Goal: Use online tool/utility

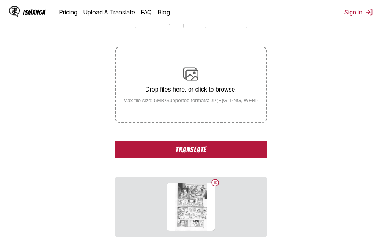
scroll to position [152, 0]
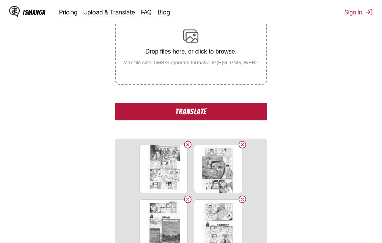
click at [165, 117] on button "Translate" at bounding box center [191, 111] width 152 height 17
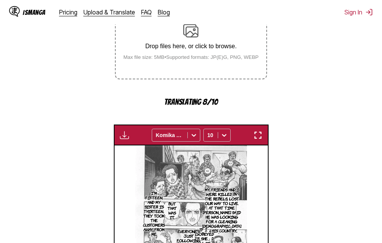
scroll to position [170, 0]
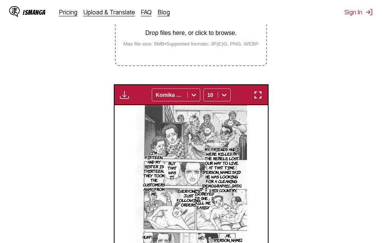
click at [260, 91] on img "button" at bounding box center [258, 94] width 9 height 9
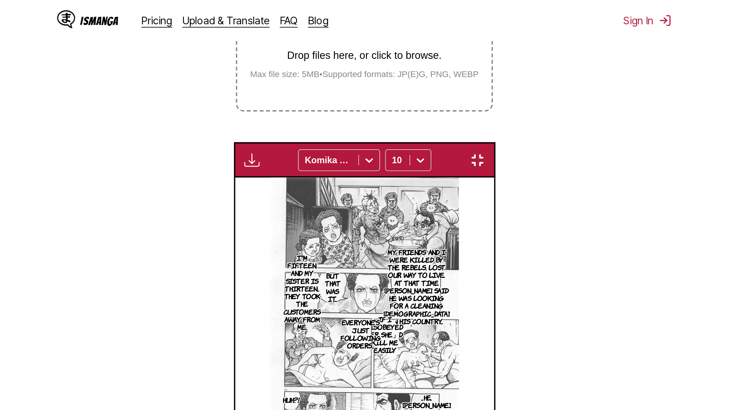
scroll to position [80, 0]
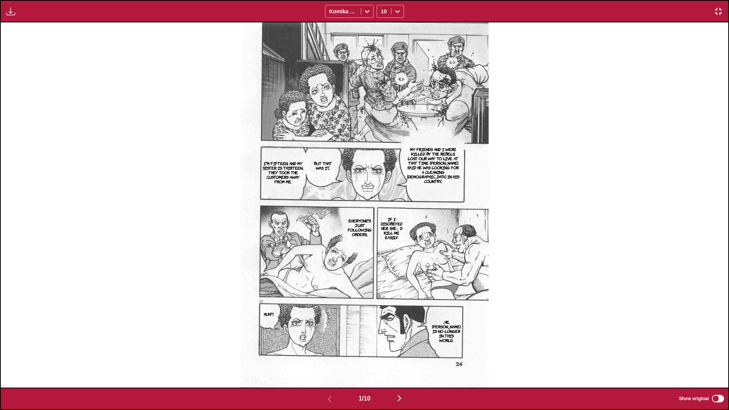
click at [382, 242] on img "button" at bounding box center [399, 398] width 9 height 9
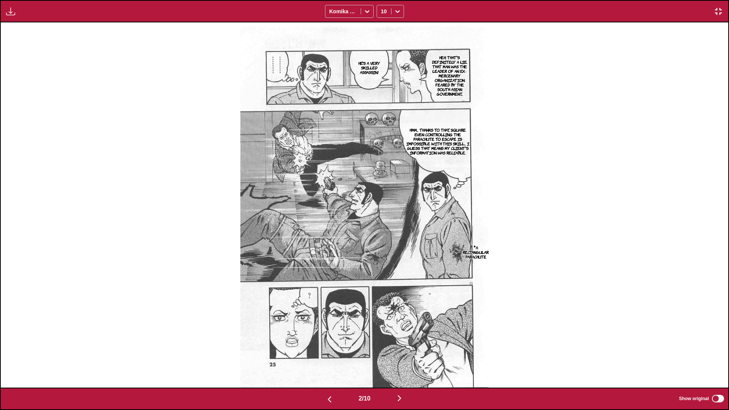
click at [382, 242] on img "button" at bounding box center [399, 398] width 9 height 9
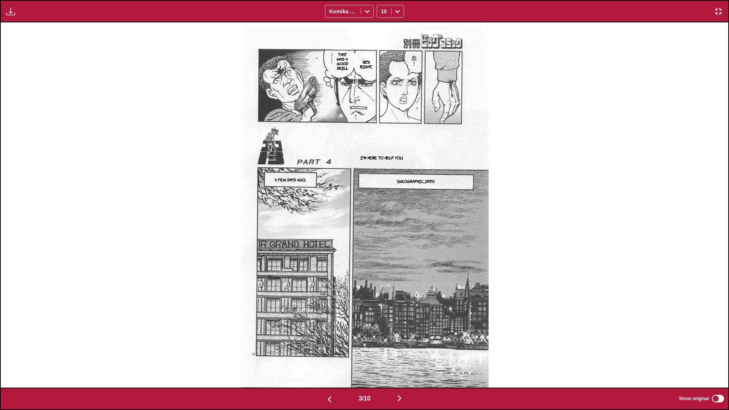
click at [382, 242] on img "button" at bounding box center [399, 398] width 9 height 9
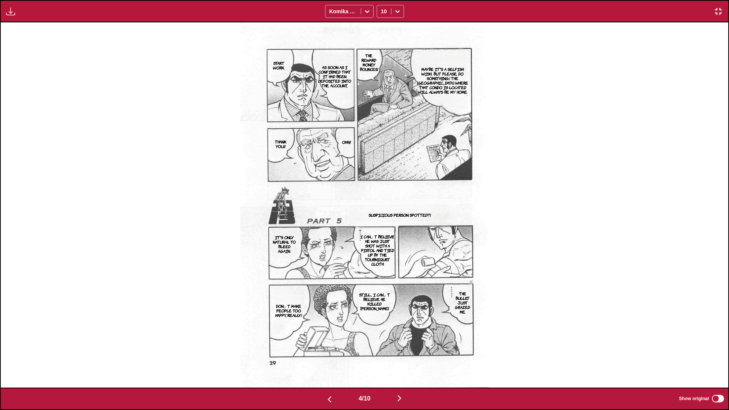
click at [382, 242] on img "button" at bounding box center [399, 398] width 9 height 9
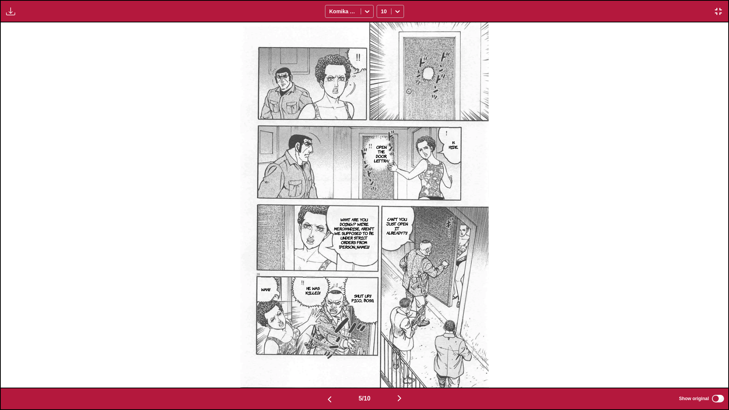
click at [382, 242] on img "button" at bounding box center [399, 398] width 9 height 9
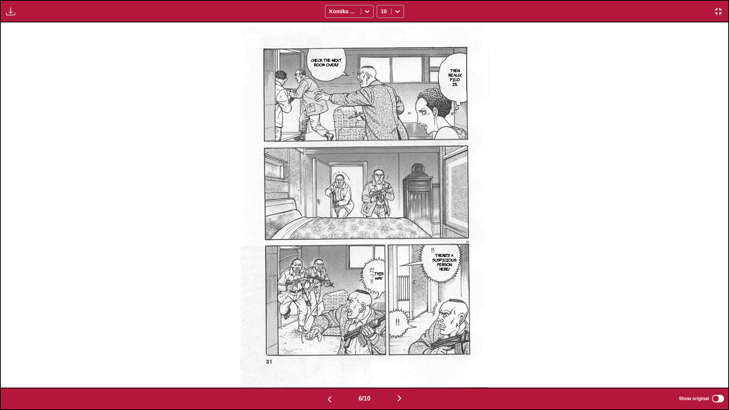
click at [382, 242] on img "button" at bounding box center [399, 398] width 9 height 9
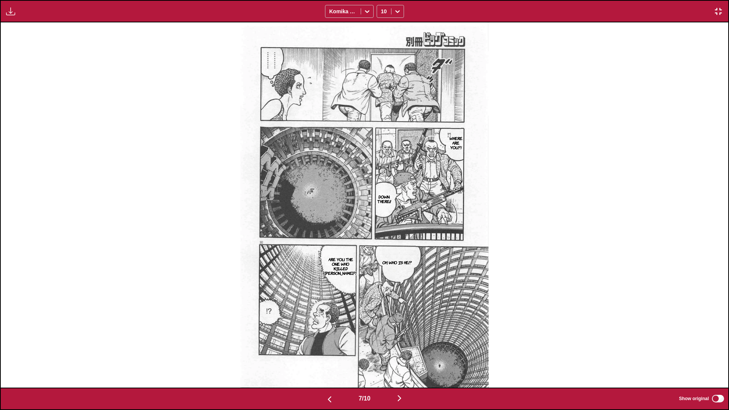
click at [382, 242] on img "button" at bounding box center [399, 398] width 9 height 9
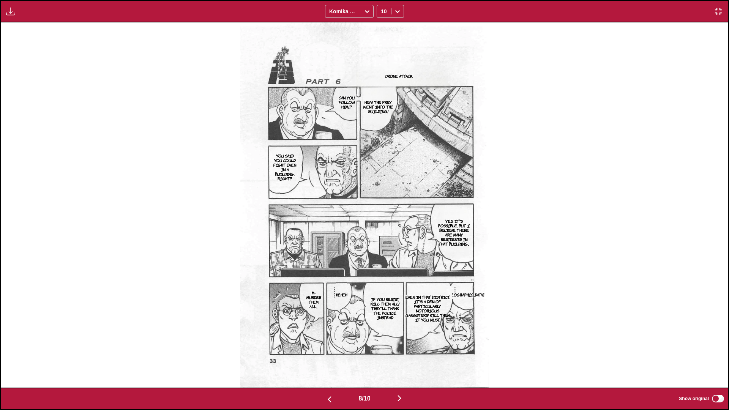
click at [382, 242] on img "button" at bounding box center [399, 398] width 9 height 9
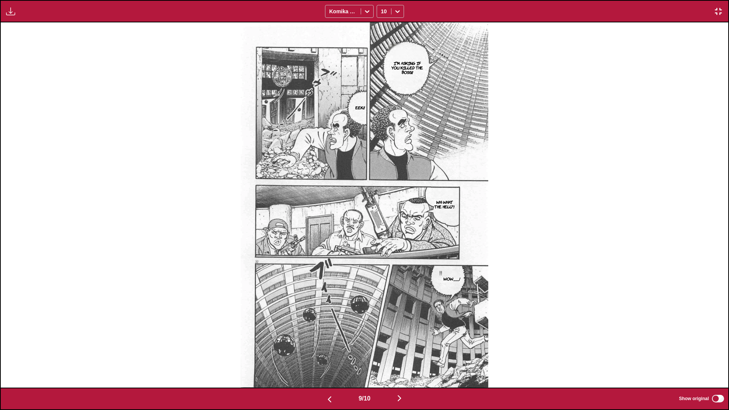
click at [382, 242] on img "button" at bounding box center [399, 398] width 9 height 9
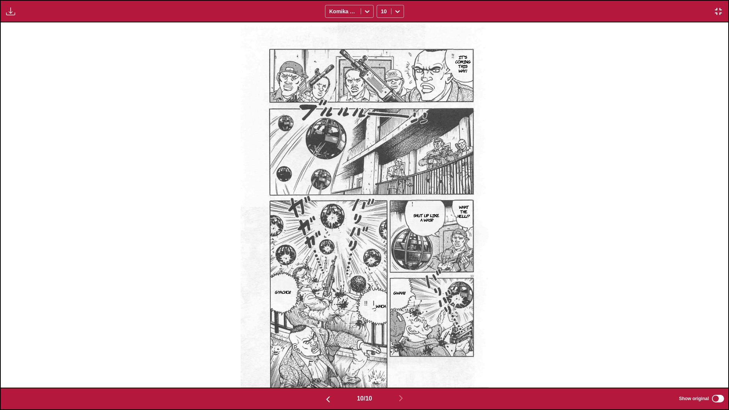
click at [382, 7] on img "button" at bounding box center [717, 11] width 9 height 9
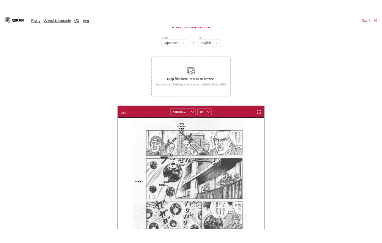
scroll to position [0, 1380]
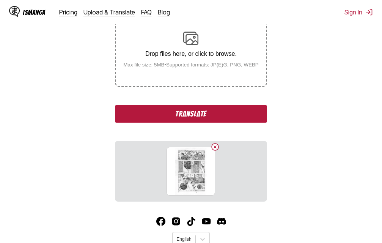
scroll to position [152, 0]
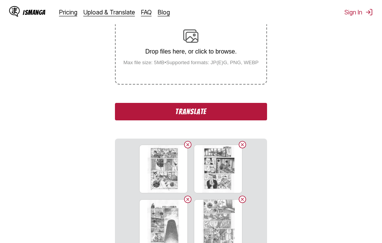
click at [178, 115] on button "Translate" at bounding box center [191, 111] width 152 height 17
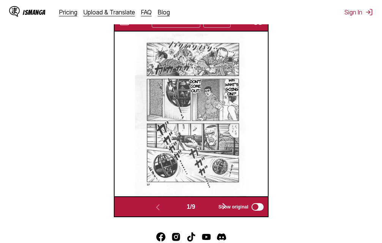
click at [259, 25] on img "button" at bounding box center [258, 21] width 9 height 9
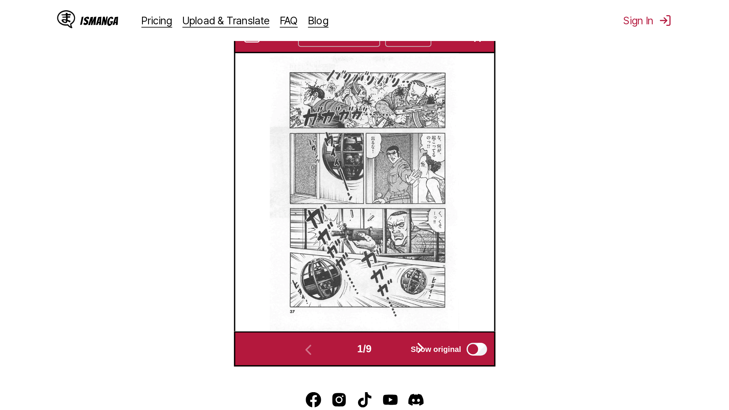
scroll to position [80, 0]
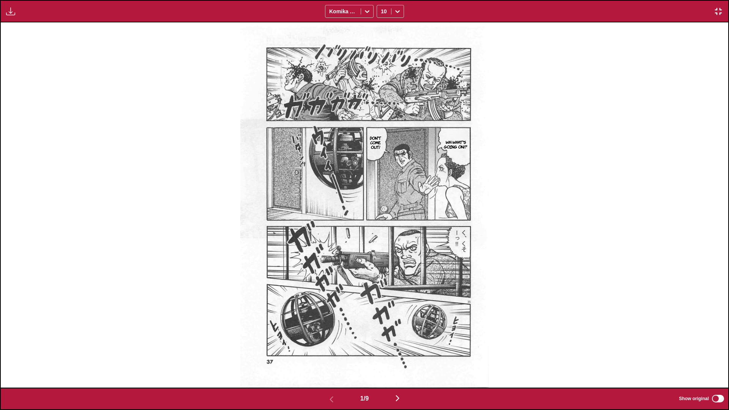
click at [382, 242] on img "button" at bounding box center [397, 398] width 9 height 9
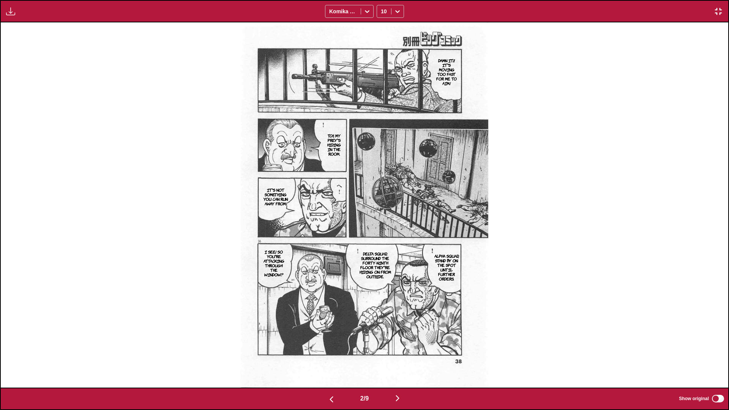
click at [382, 242] on button "button" at bounding box center [398, 398] width 46 height 11
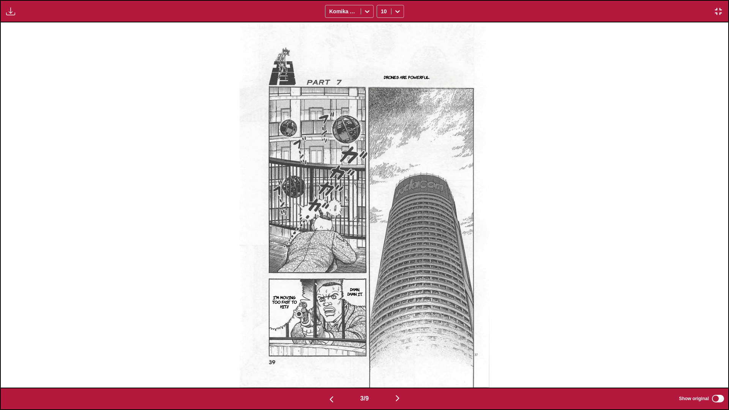
click at [382, 242] on button "button" at bounding box center [398, 398] width 46 height 11
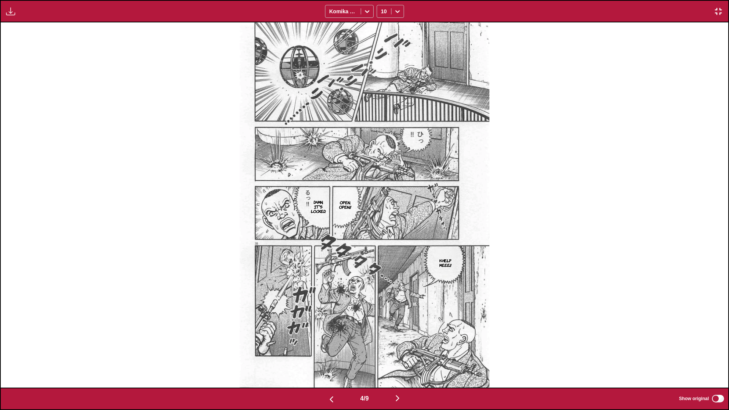
click at [382, 242] on img "button" at bounding box center [397, 398] width 9 height 9
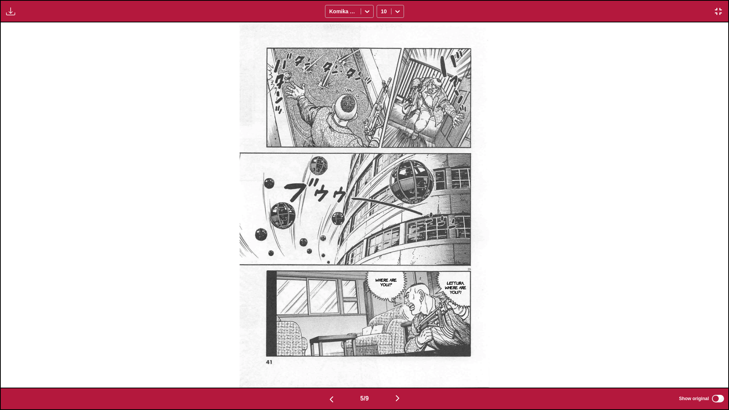
click at [382, 242] on img "button" at bounding box center [397, 398] width 9 height 9
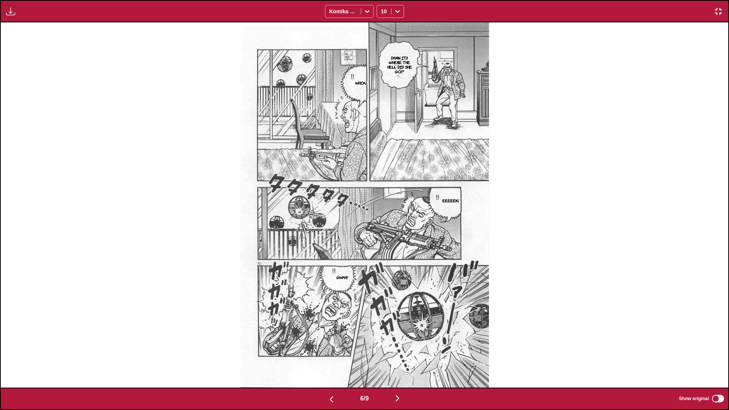
click at [382, 242] on img "button" at bounding box center [397, 398] width 9 height 9
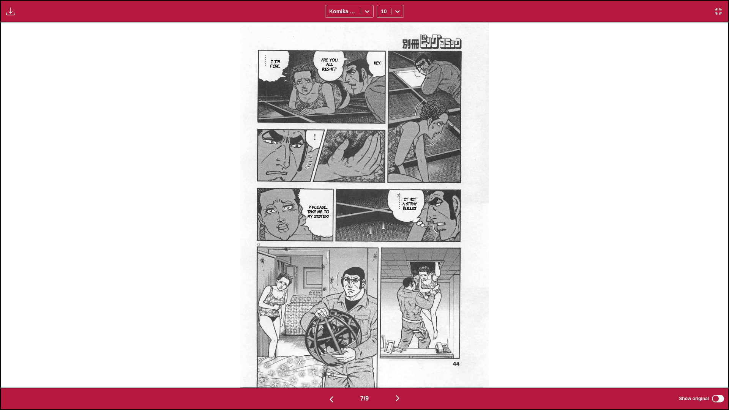
click at [382, 242] on img "button" at bounding box center [397, 398] width 9 height 9
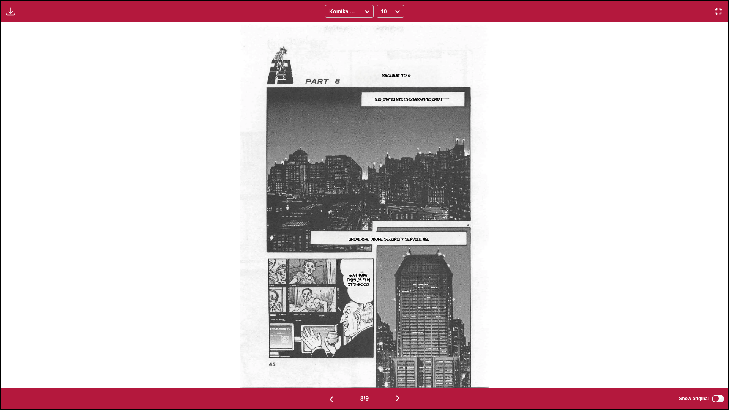
click at [382, 242] on img "button" at bounding box center [397, 398] width 9 height 9
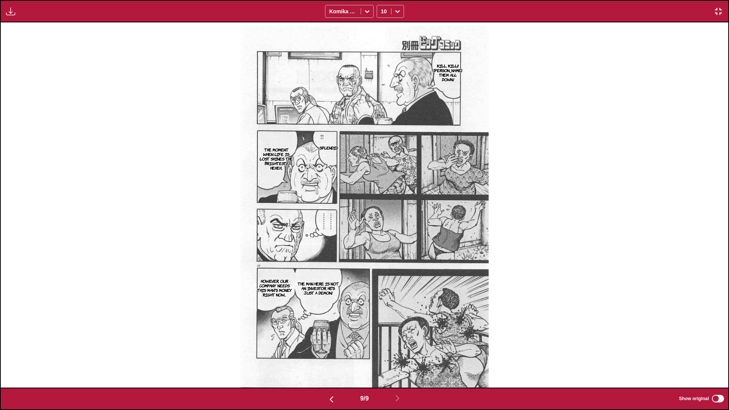
click at [382, 11] on img "button" at bounding box center [717, 11] width 9 height 9
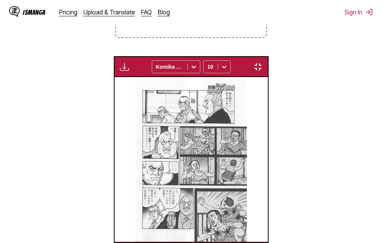
scroll to position [0, 1227]
